Goal: Obtain resource: Download file/media

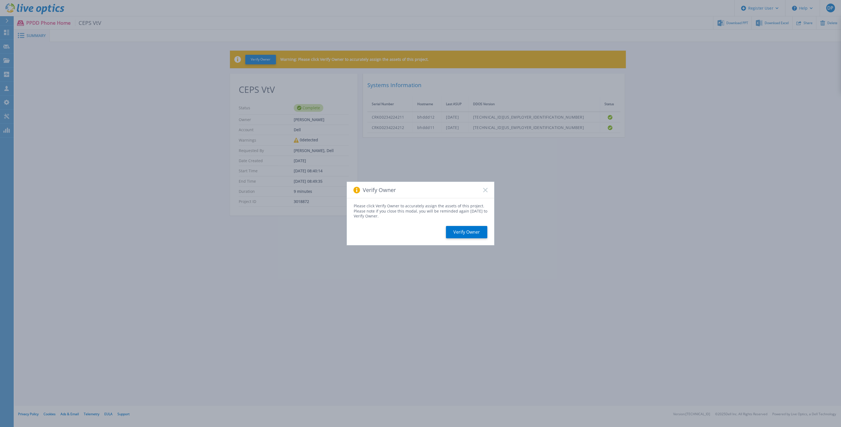
click at [484, 191] on icon at bounding box center [485, 190] width 4 height 4
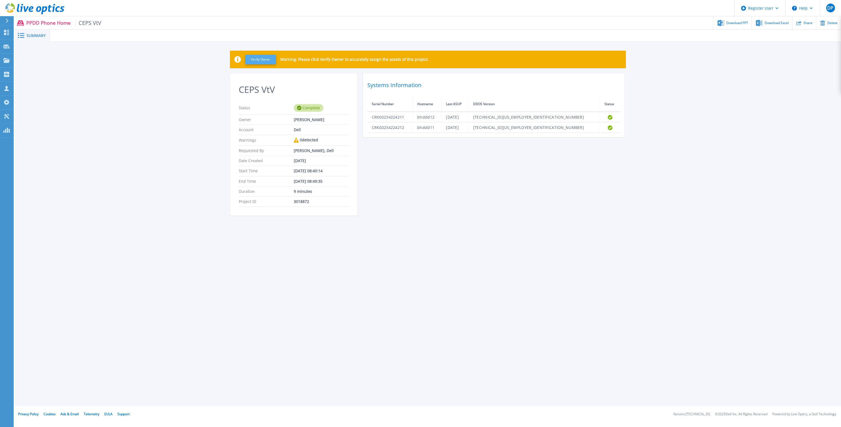
click at [268, 60] on button "Verify Owner" at bounding box center [260, 60] width 31 height 10
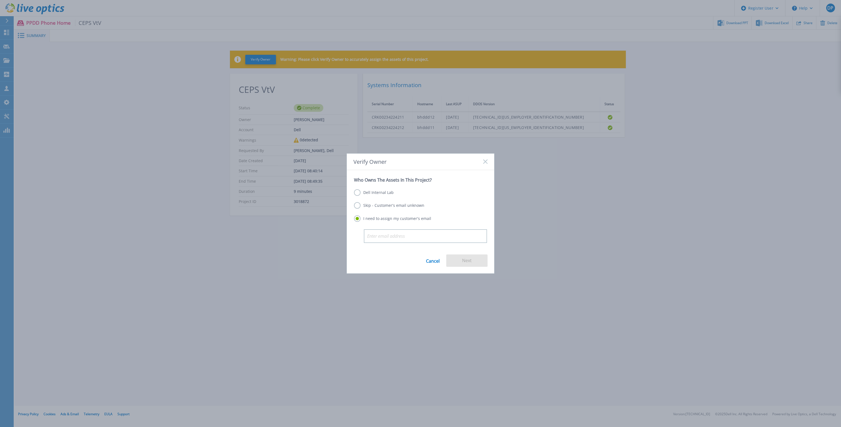
click at [369, 206] on label "Skip - Customer's email unknown" at bounding box center [389, 205] width 70 height 7
click at [0, 0] on input "Skip - Customer's email unknown" at bounding box center [0, 0] width 0 height 0
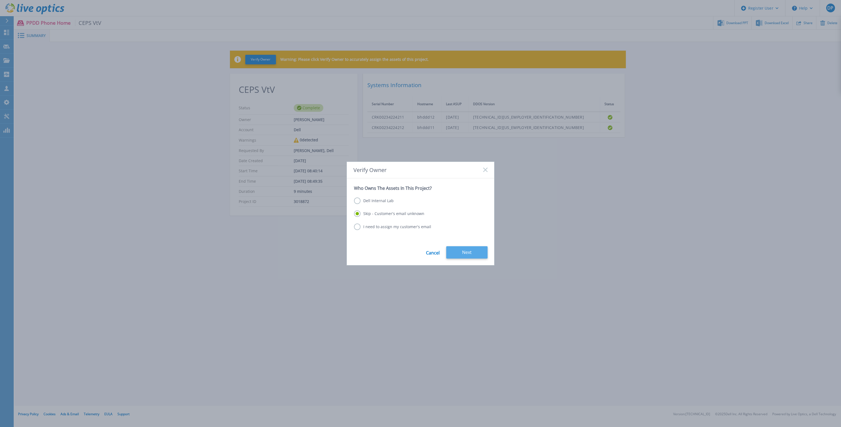
click at [466, 253] on button "Next" at bounding box center [466, 252] width 41 height 12
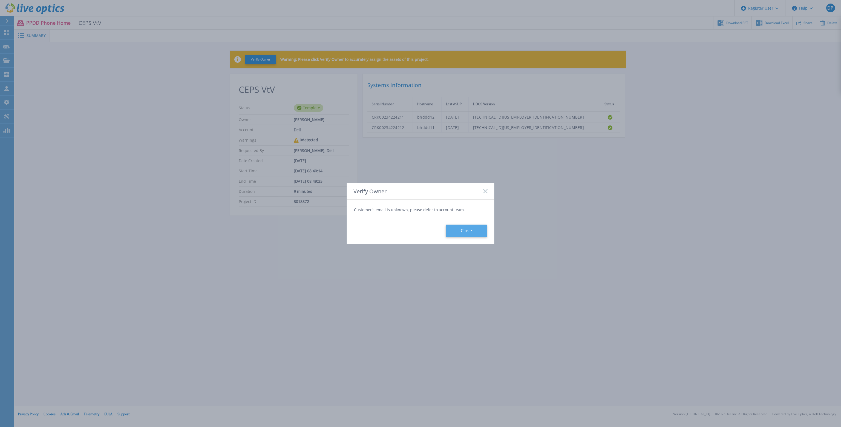
click at [463, 225] on button "Close" at bounding box center [466, 230] width 41 height 12
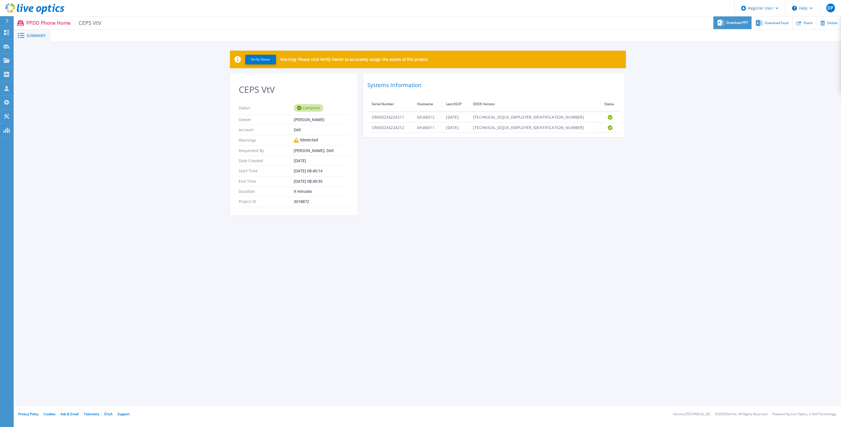
click at [743, 20] on div "Download PPT" at bounding box center [732, 22] width 38 height 13
click at [718, 147] on div "Verify Owner Warning: Please click Verify Owner to accurately assign the assets…" at bounding box center [428, 136] width 826 height 188
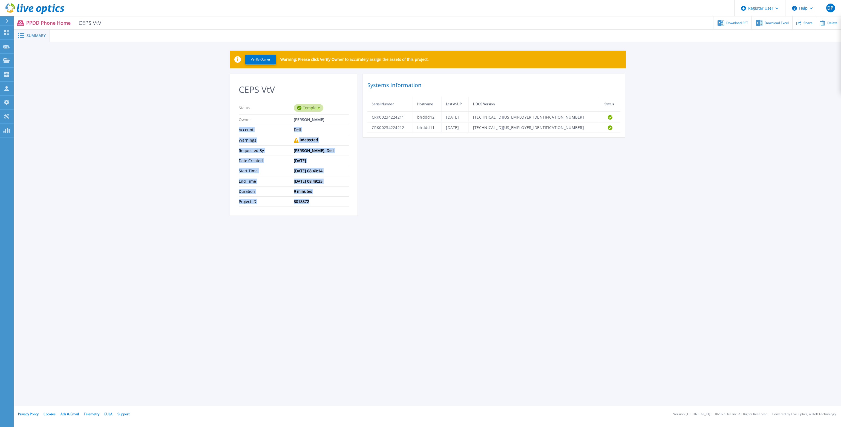
drag, startPoint x: 313, startPoint y: 206, endPoint x: 221, endPoint y: 129, distance: 120.1
click at [221, 129] on div "Verify Owner Warning: Please click Verify Owner to accurately assign the assets…" at bounding box center [428, 136] width 826 height 188
click at [433, 213] on div "CEPS VtV Status Complete Owner [PERSON_NAME] Account Dell Warnings 0 detected R…" at bounding box center [428, 148] width 396 height 148
